Goal: Task Accomplishment & Management: Use online tool/utility

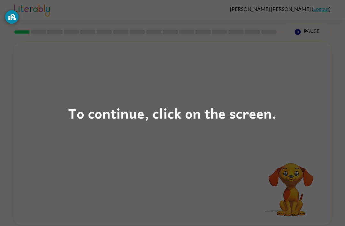
click at [172, 143] on div "To continue, click on the screen." at bounding box center [172, 113] width 345 height 226
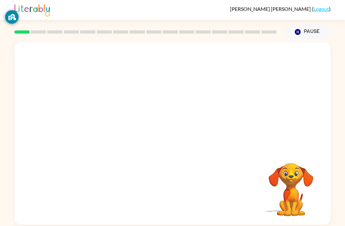
click at [195, 125] on div at bounding box center [172, 95] width 316 height 107
click at [184, 142] on button "button" at bounding box center [172, 136] width 41 height 23
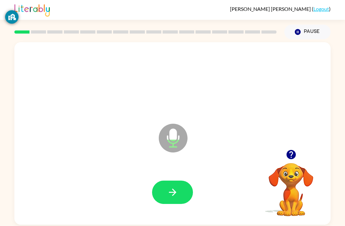
click at [164, 199] on button "button" at bounding box center [172, 191] width 41 height 23
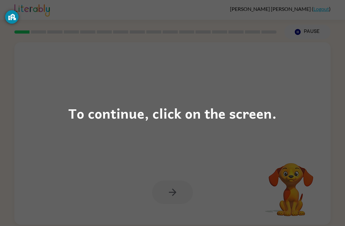
click at [202, 108] on div "To continue, click on the screen." at bounding box center [172, 113] width 208 height 22
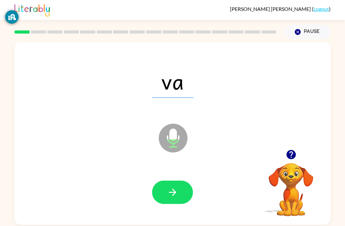
click at [181, 183] on button "button" at bounding box center [172, 191] width 41 height 23
click at [184, 194] on button "button" at bounding box center [172, 191] width 41 height 23
click at [182, 192] on button "button" at bounding box center [172, 191] width 41 height 23
click at [183, 191] on button "button" at bounding box center [172, 191] width 41 height 23
click at [186, 190] on button "button" at bounding box center [172, 191] width 41 height 23
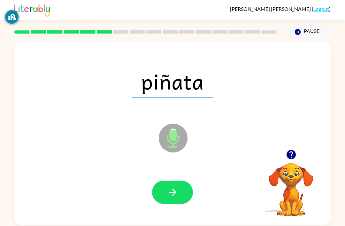
scroll to position [15, 0]
click at [176, 186] on icon "button" at bounding box center [172, 191] width 11 height 11
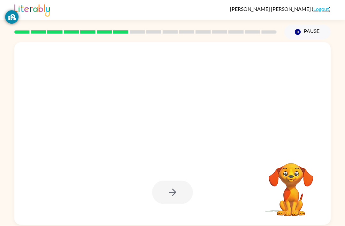
scroll to position [17, 0]
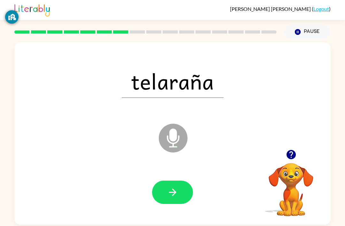
click at [184, 180] on button "button" at bounding box center [172, 191] width 41 height 23
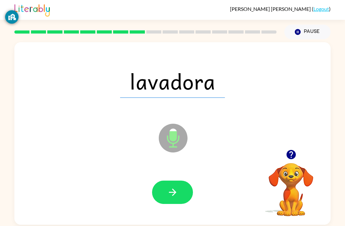
click at [185, 184] on button "button" at bounding box center [172, 191] width 41 height 23
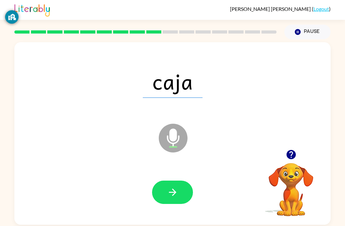
click at [177, 185] on button "button" at bounding box center [172, 191] width 41 height 23
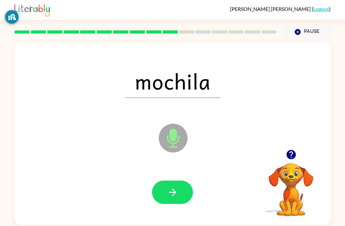
scroll to position [18, 0]
click at [184, 180] on button "button" at bounding box center [172, 191] width 41 height 23
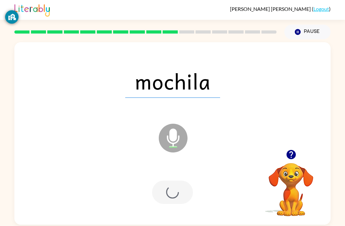
click at [184, 180] on div at bounding box center [172, 191] width 41 height 23
click at [185, 180] on div at bounding box center [172, 191] width 41 height 23
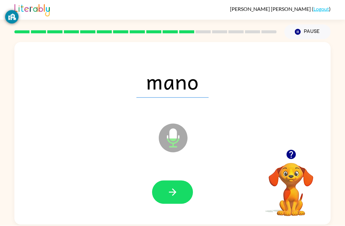
scroll to position [20, 0]
click at [174, 186] on icon "button" at bounding box center [172, 191] width 11 height 11
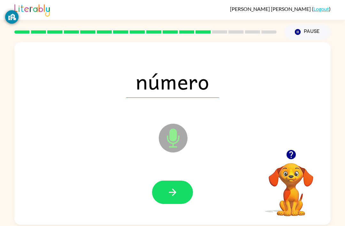
click at [183, 180] on button "button" at bounding box center [172, 191] width 41 height 23
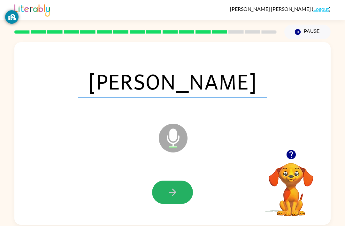
click at [181, 180] on button "button" at bounding box center [172, 191] width 41 height 23
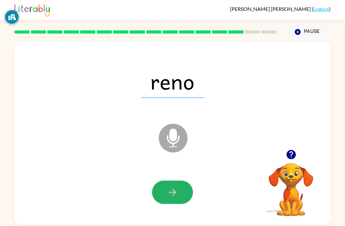
click at [178, 186] on icon "button" at bounding box center [172, 191] width 11 height 11
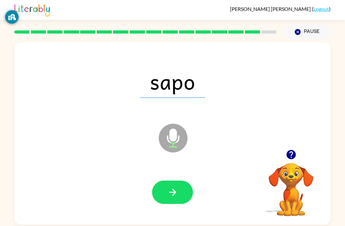
click at [178, 186] on icon "button" at bounding box center [172, 191] width 11 height 11
